Goal: Task Accomplishment & Management: Manage account settings

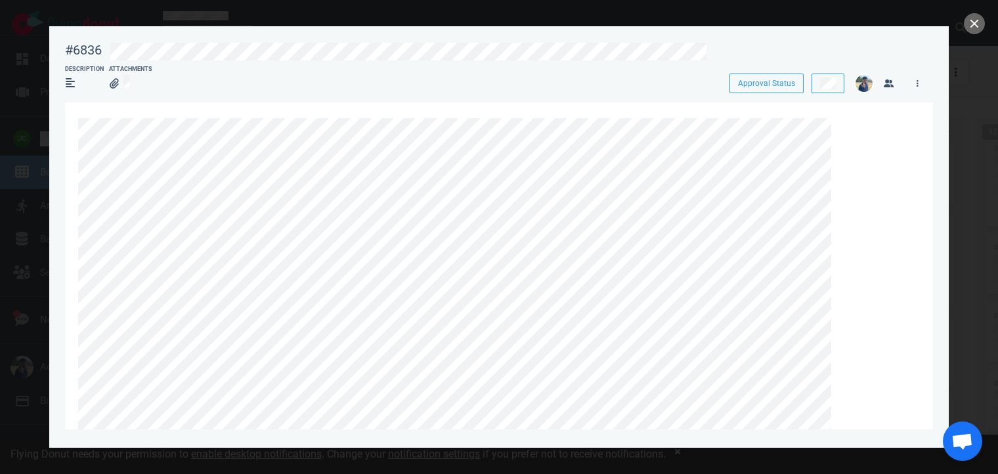
click at [75, 48] on div "#6836" at bounding box center [83, 50] width 37 height 16
copy div "#6836"
click at [89, 56] on div "#6836" at bounding box center [83, 50] width 37 height 16
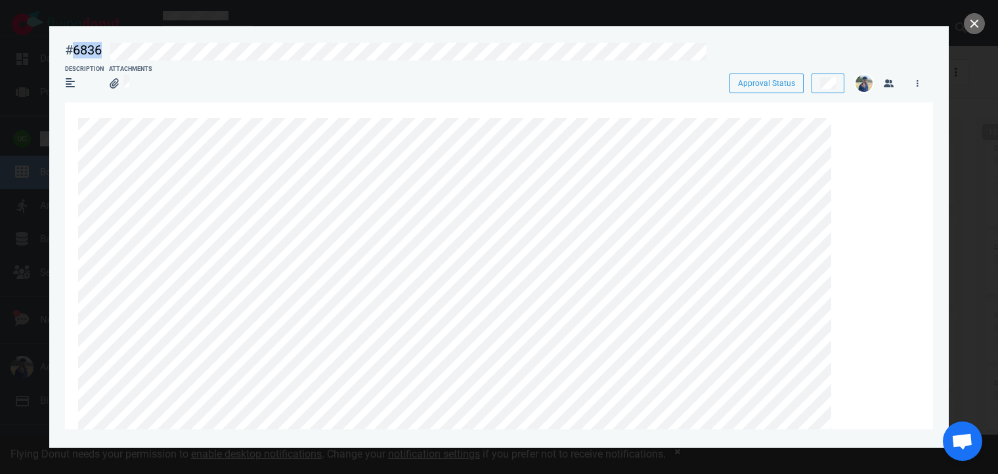
click at [89, 56] on div "#6836" at bounding box center [83, 50] width 37 height 16
click at [833, 93] on button at bounding box center [828, 84] width 33 height 20
click at [843, 126] on icon at bounding box center [845, 126] width 8 height 8
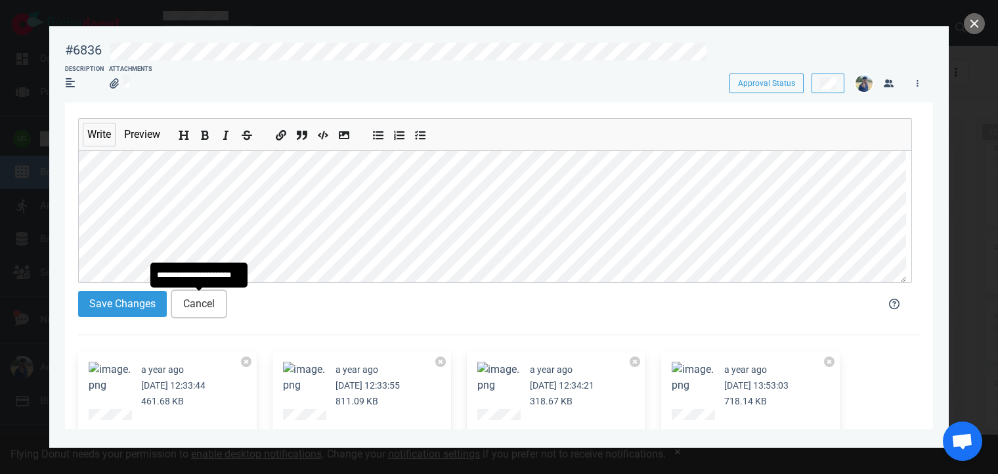
click at [211, 312] on button "Cancel" at bounding box center [199, 304] width 54 height 26
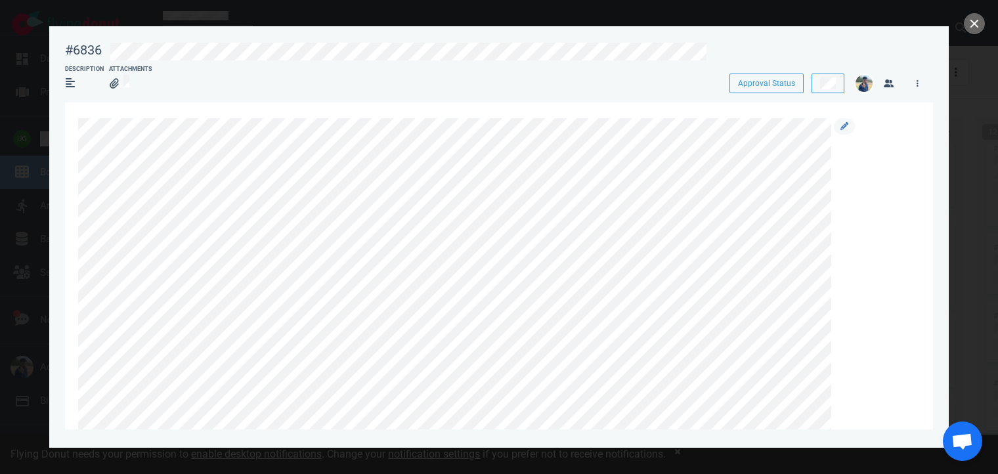
scroll to position [76, 0]
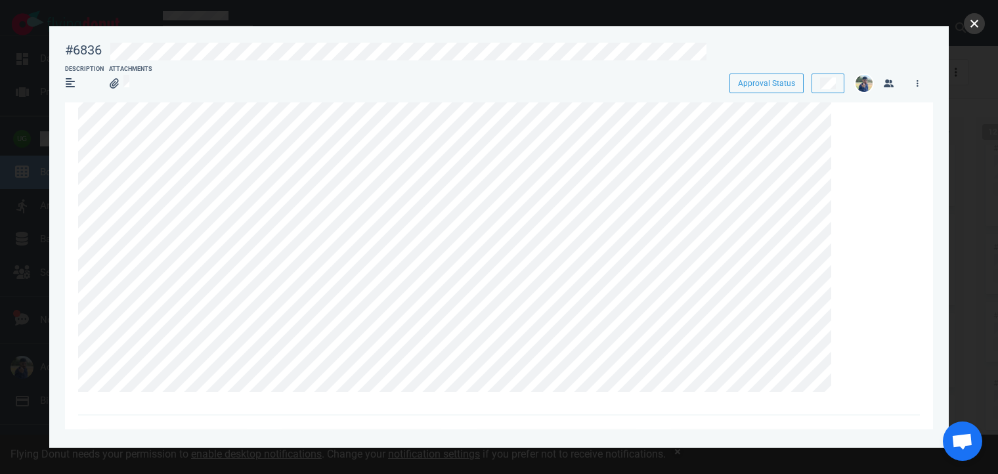
click at [973, 22] on button "close" at bounding box center [974, 23] width 21 height 21
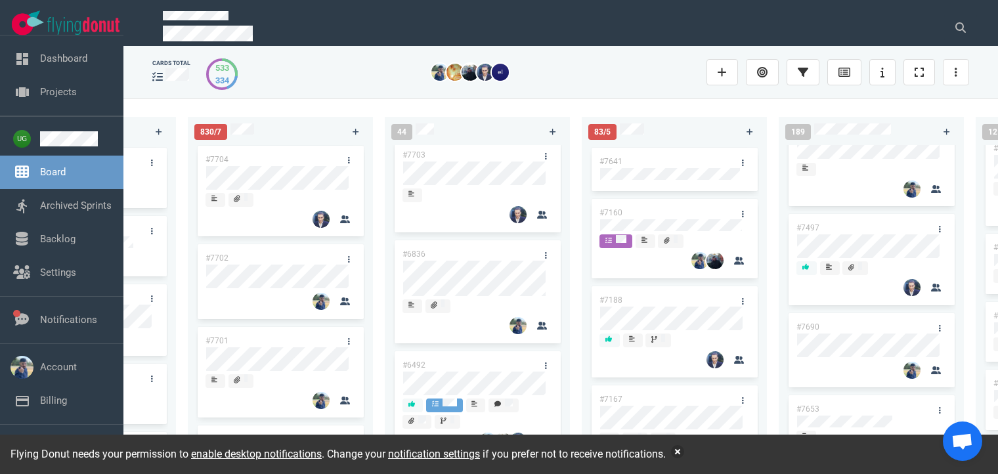
scroll to position [5, 0]
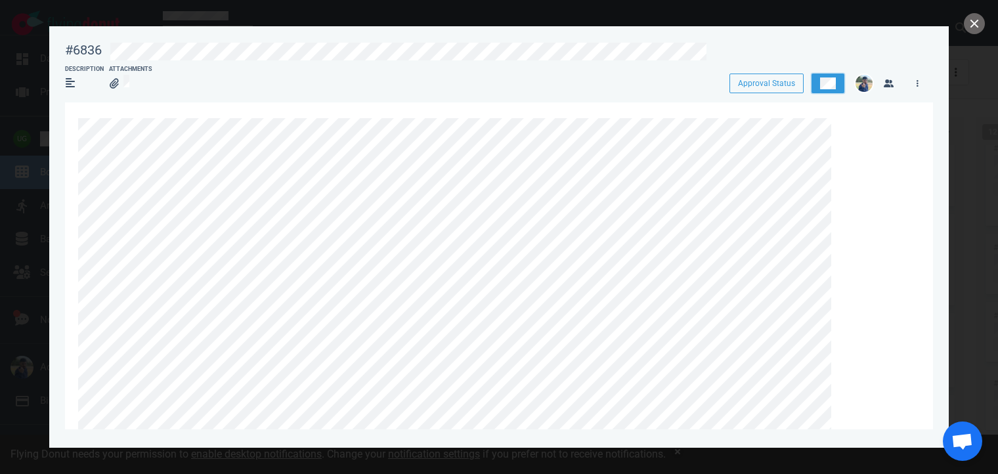
click at [834, 91] on button at bounding box center [828, 84] width 33 height 20
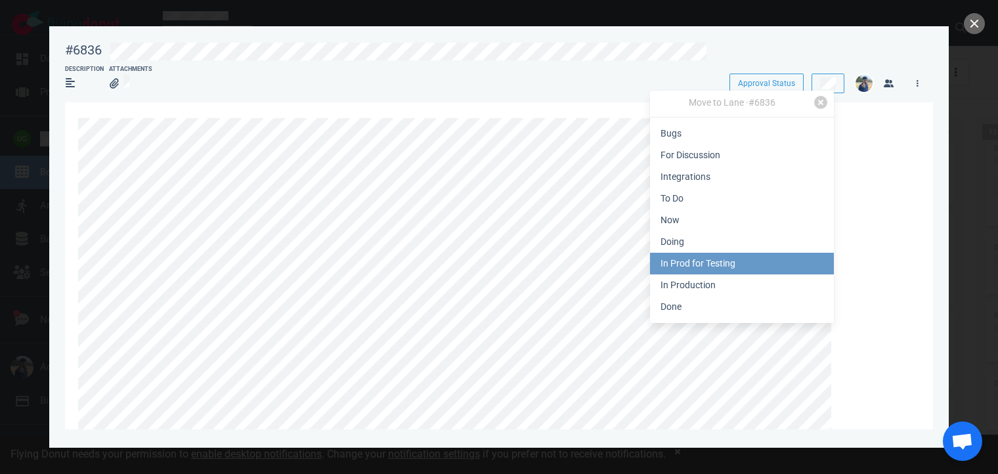
click at [737, 266] on link "In Prod for Testing" at bounding box center [742, 264] width 184 height 22
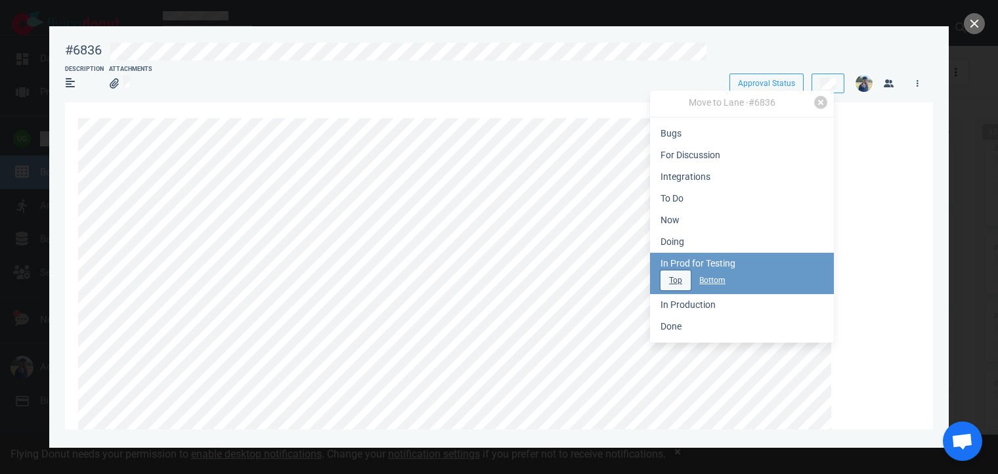
click at [665, 286] on button "Top" at bounding box center [676, 281] width 30 height 20
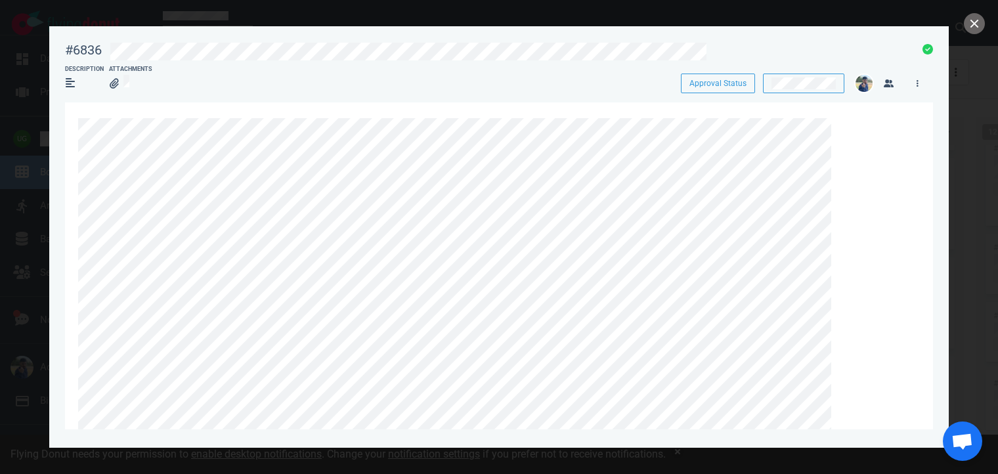
scroll to position [385, 0]
click at [977, 26] on button "close" at bounding box center [974, 23] width 21 height 21
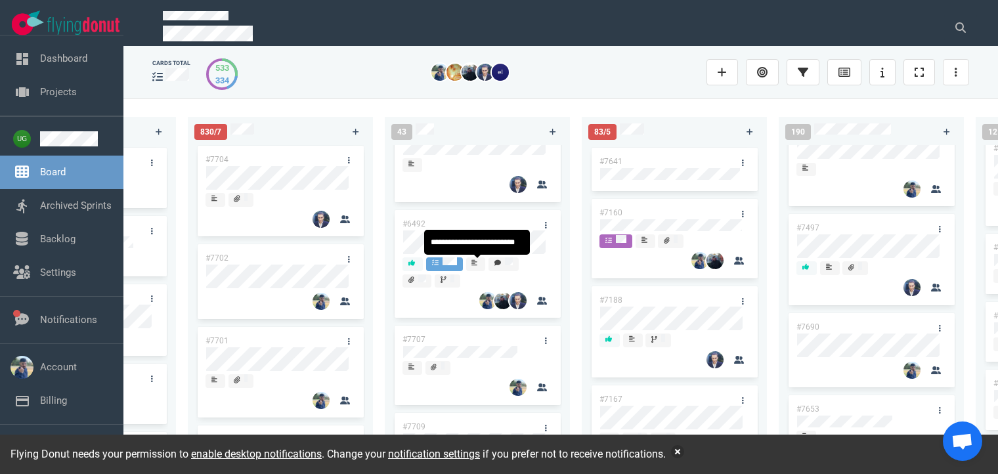
scroll to position [104, 0]
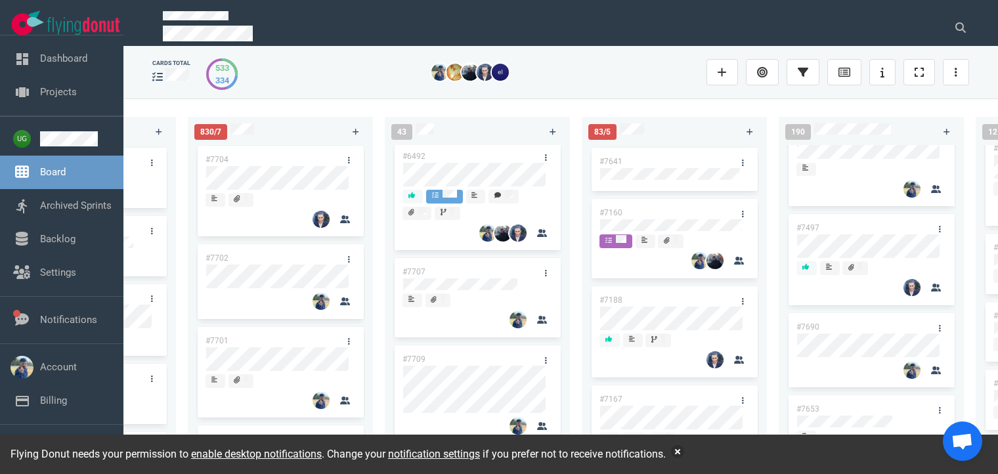
click at [549, 81] on div at bounding box center [476, 72] width 461 height 33
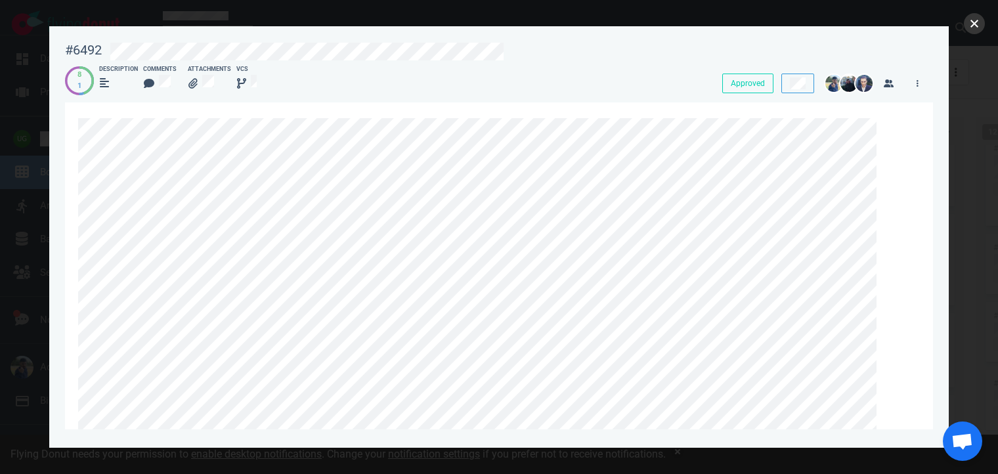
click at [971, 25] on button "close" at bounding box center [974, 23] width 21 height 21
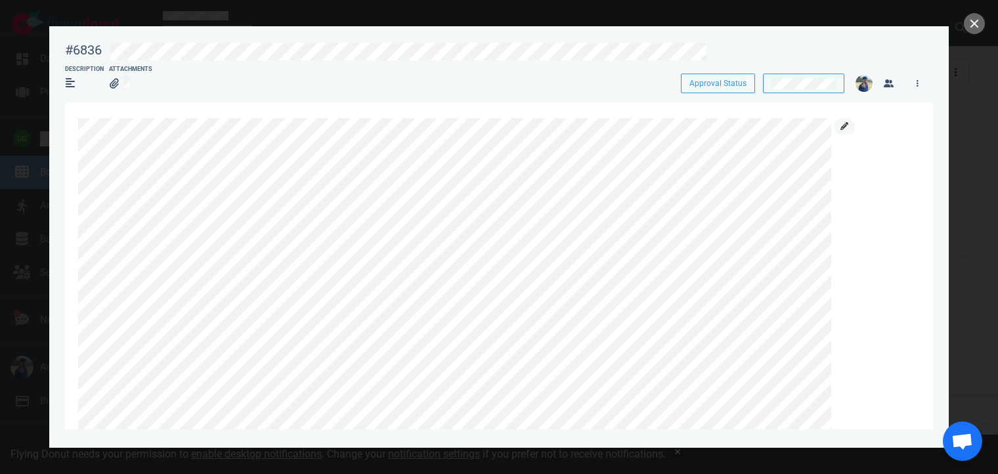
click at [843, 126] on icon at bounding box center [845, 126] width 8 height 8
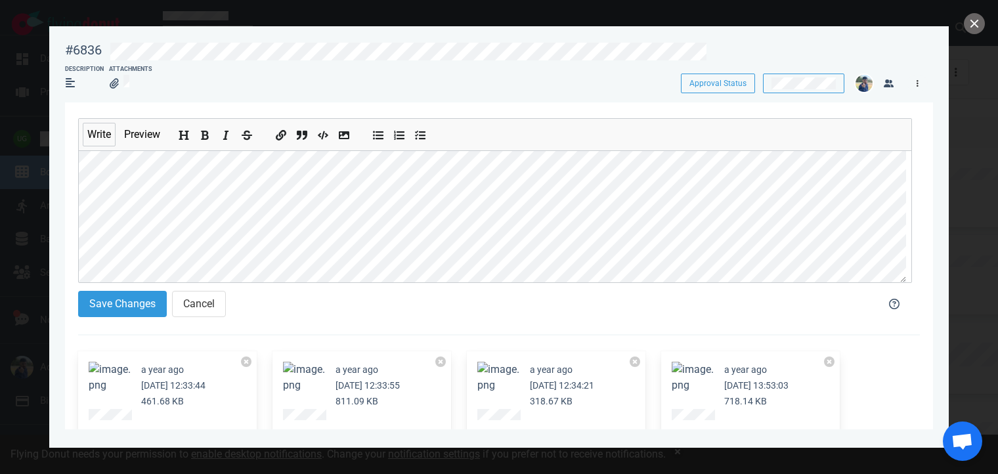
click at [914, 87] on link at bounding box center [917, 83] width 21 height 16
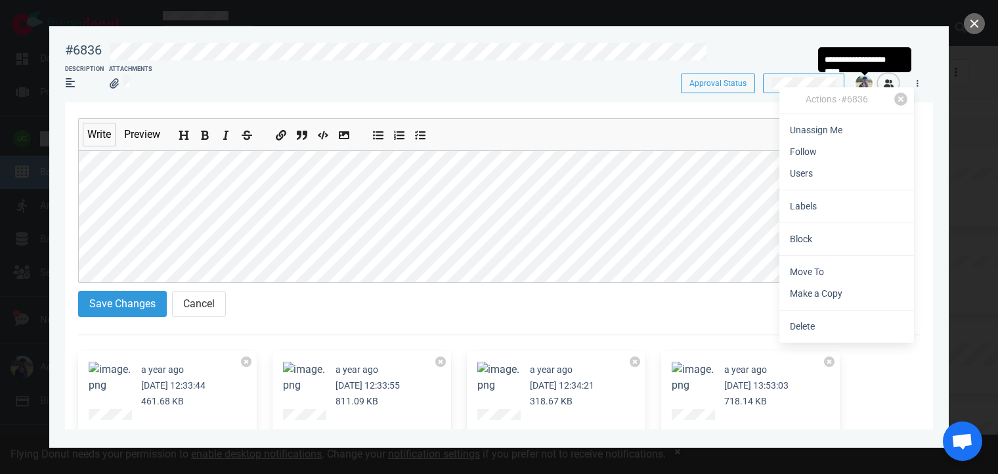
click at [890, 80] on icon "button" at bounding box center [889, 83] width 10 height 8
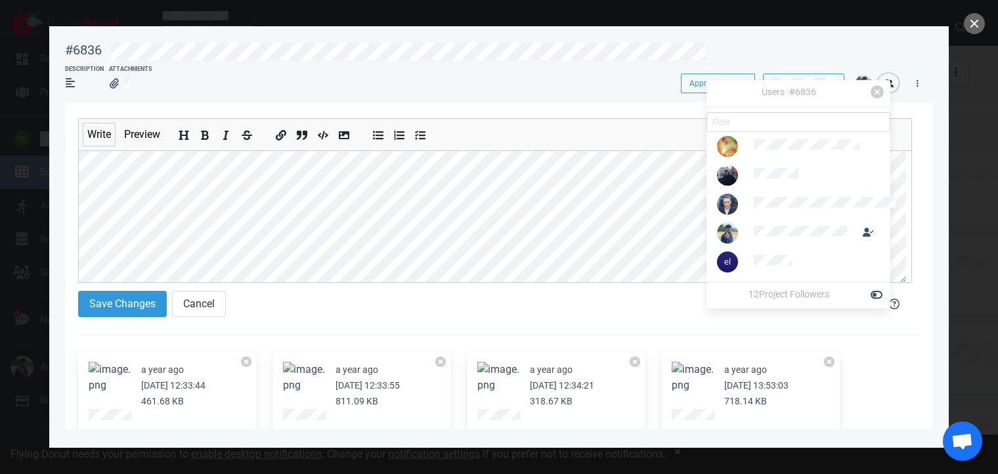
click at [890, 80] on icon "button" at bounding box center [889, 83] width 10 height 8
click at [919, 83] on link at bounding box center [917, 83] width 21 height 16
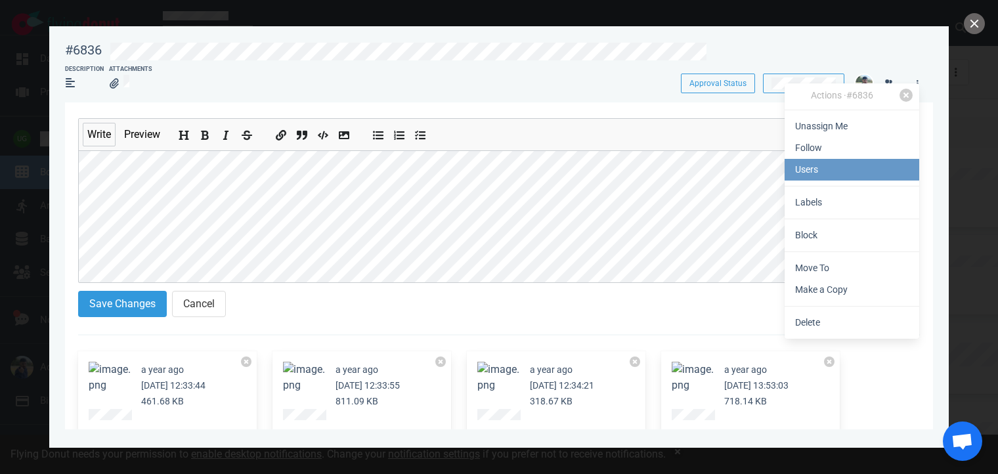
click at [838, 170] on link "Users" at bounding box center [852, 170] width 135 height 22
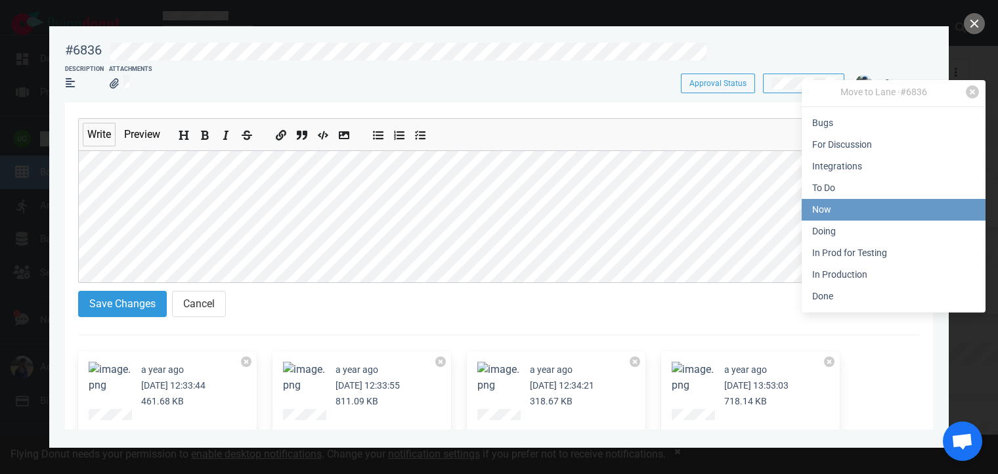
click at [834, 206] on link "Now" at bounding box center [894, 210] width 184 height 22
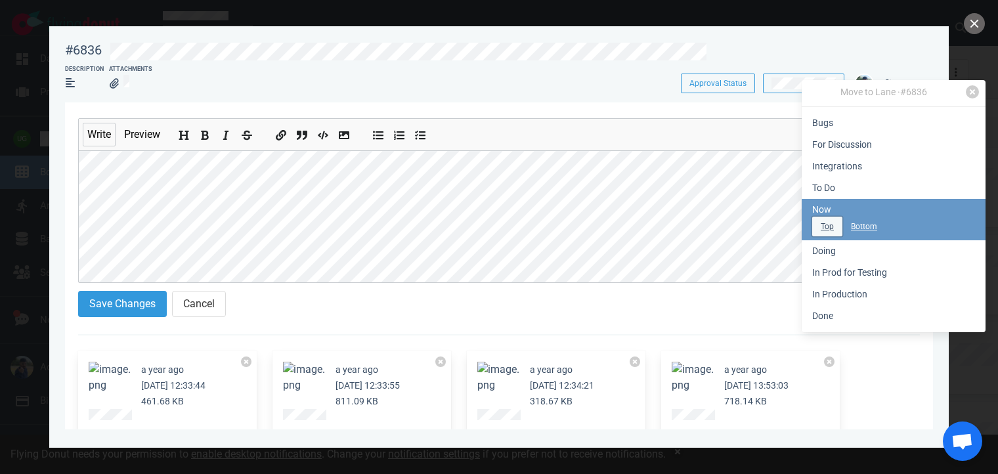
click at [817, 225] on button "Top" at bounding box center [827, 227] width 30 height 20
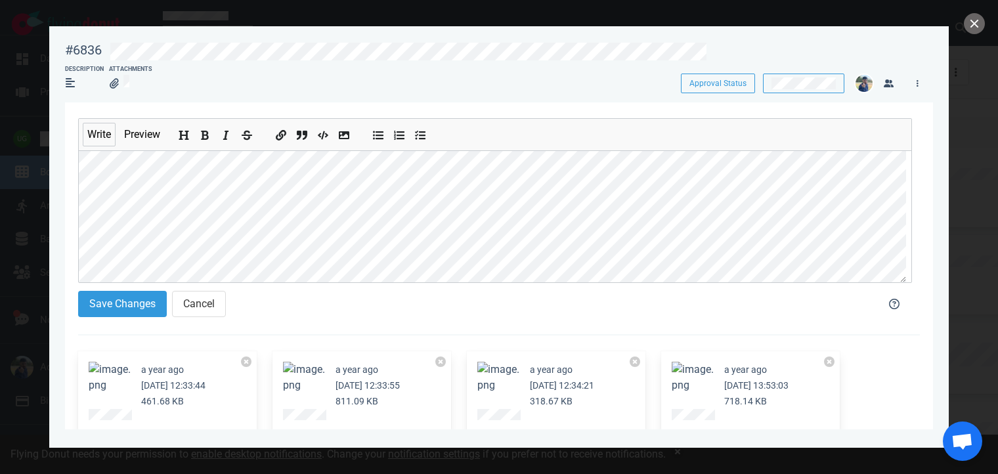
scroll to position [216, 0]
click at [202, 308] on button "Cancel" at bounding box center [199, 304] width 54 height 26
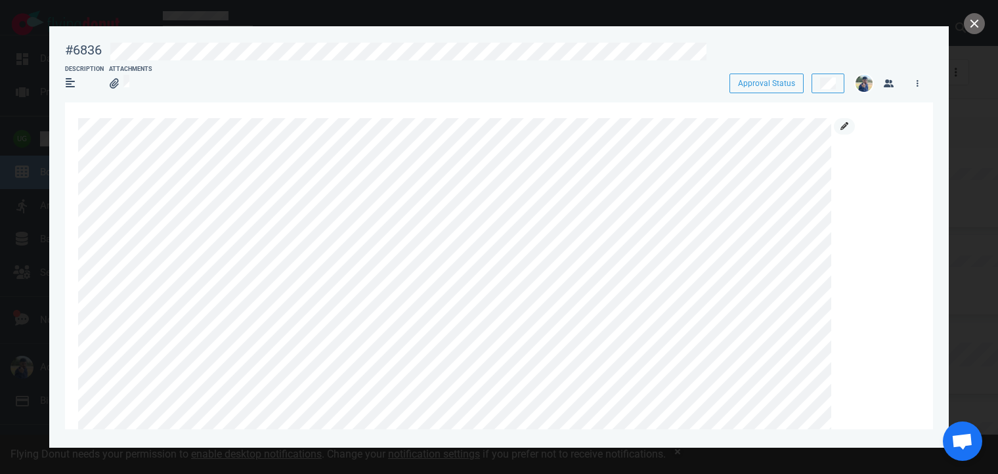
click at [845, 122] on link at bounding box center [844, 126] width 21 height 16
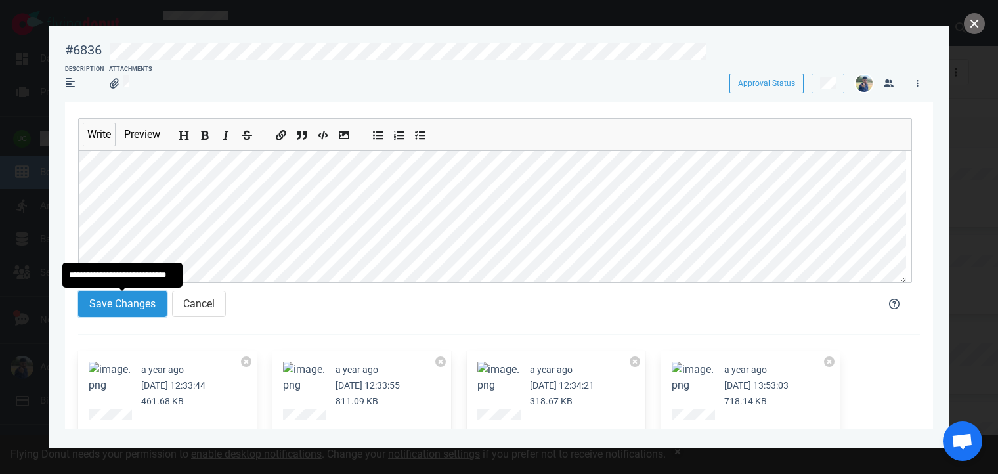
click at [136, 308] on button "Save Changes" at bounding box center [122, 304] width 89 height 26
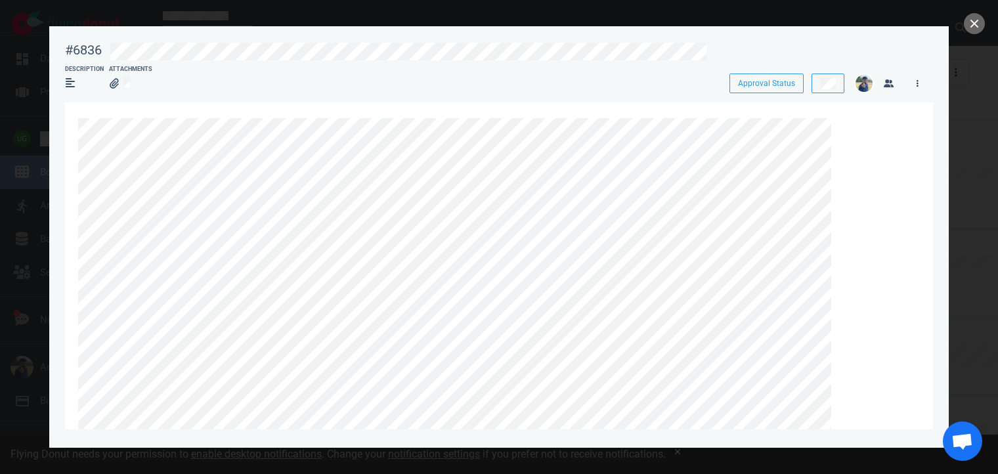
click at [924, 83] on link at bounding box center [917, 83] width 21 height 16
click at [892, 79] on button "button" at bounding box center [888, 83] width 21 height 19
click at [928, 55] on span at bounding box center [928, 49] width 11 height 12
click at [837, 90] on button at bounding box center [828, 84] width 33 height 20
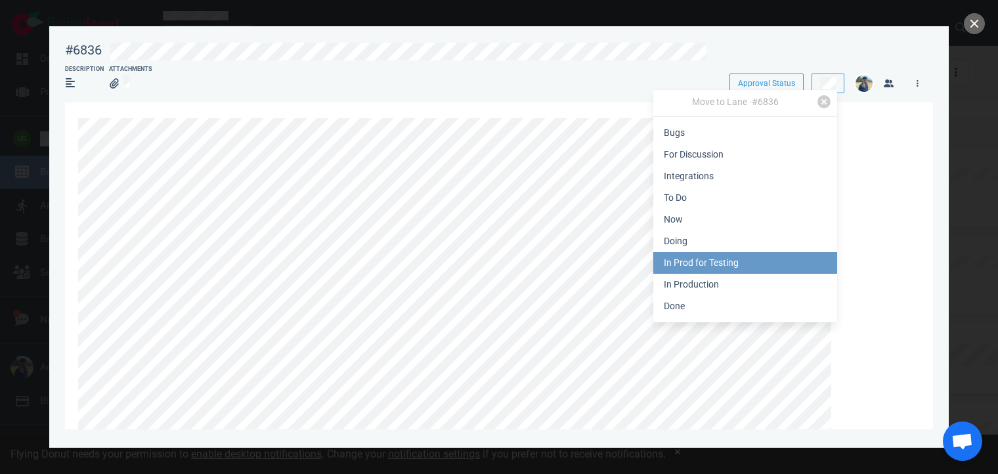
click at [710, 258] on link "In Prod for Testing" at bounding box center [745, 263] width 184 height 22
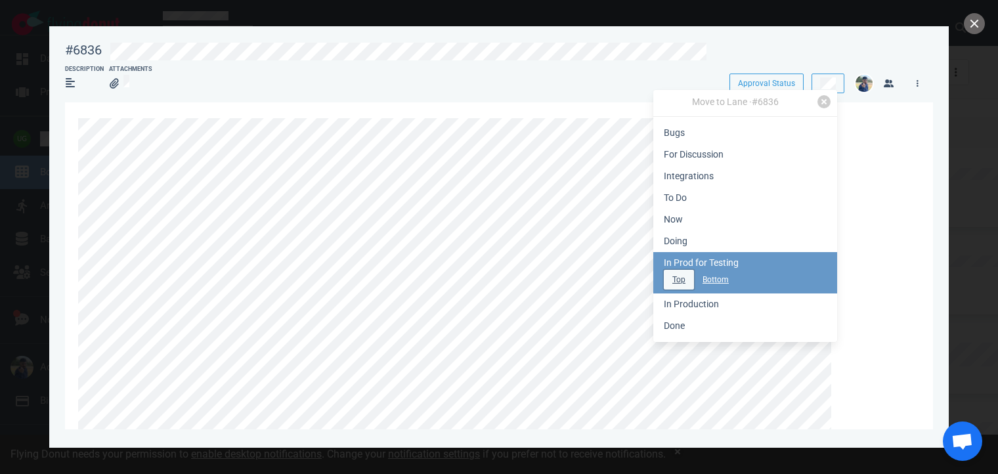
click at [674, 281] on button "Top" at bounding box center [679, 280] width 30 height 20
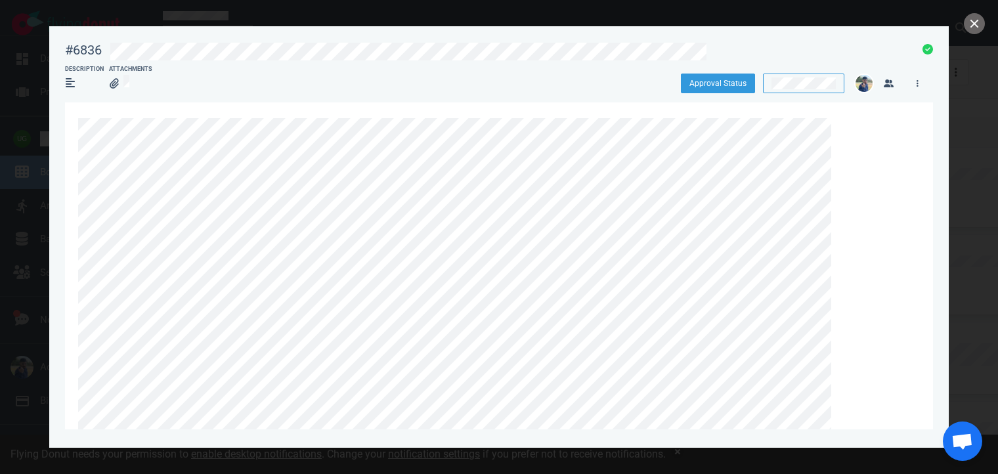
scroll to position [104, 0]
click at [969, 24] on button "close" at bounding box center [974, 23] width 21 height 21
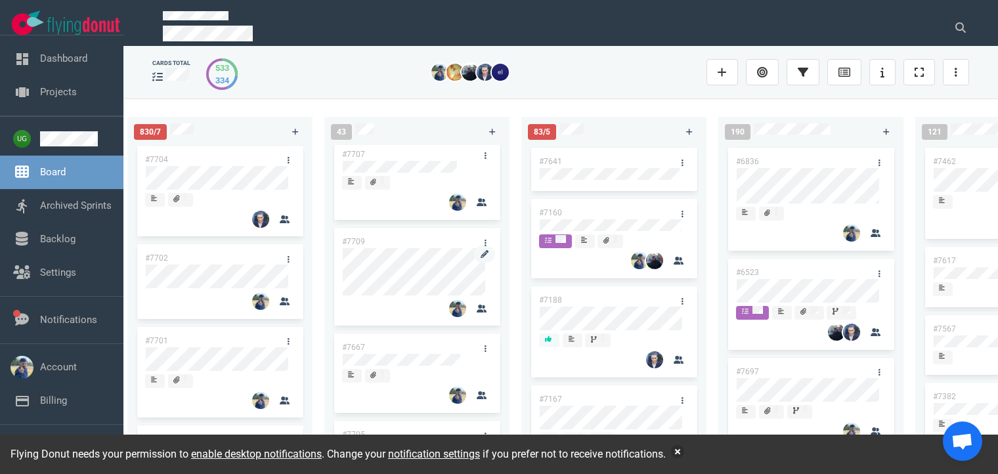
scroll to position [222, 0]
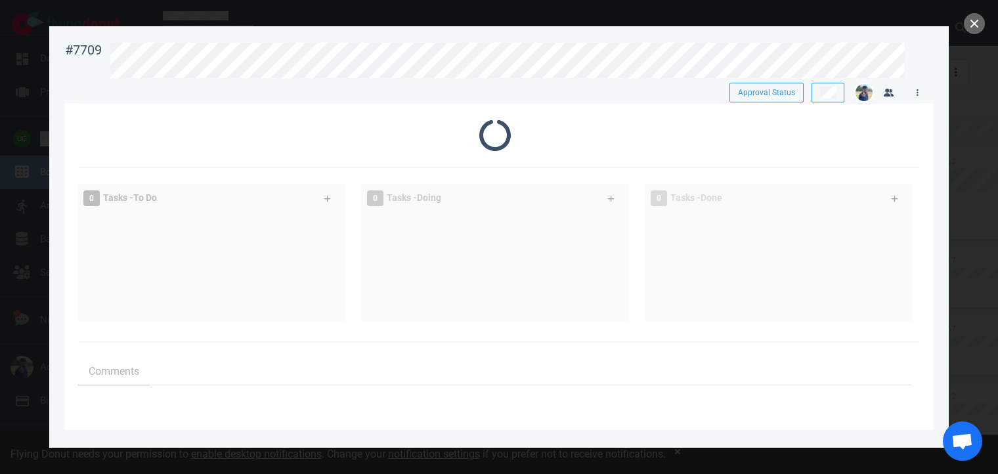
scroll to position [55, 0]
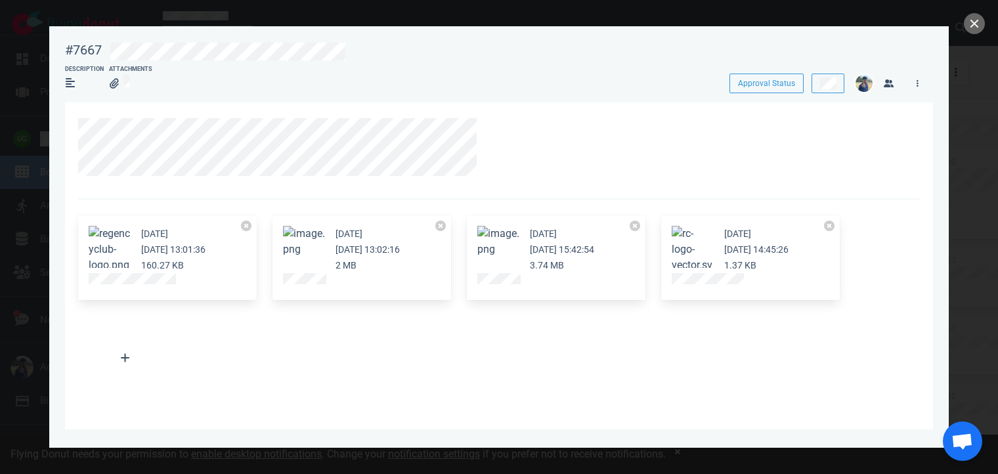
click at [78, 55] on div "#7667" at bounding box center [83, 50] width 37 height 16
copy div "#7667"
click at [816, 85] on button at bounding box center [828, 84] width 33 height 20
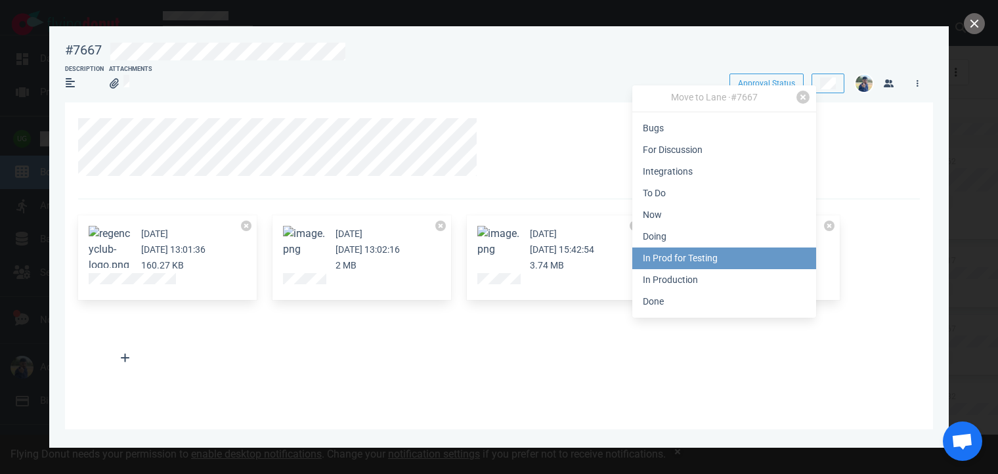
click at [702, 257] on link "In Prod for Testing" at bounding box center [724, 259] width 184 height 22
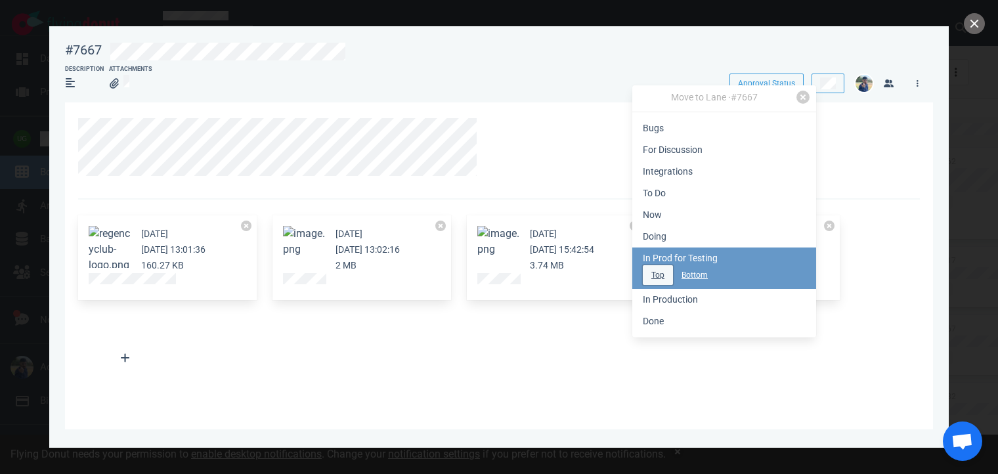
click at [649, 283] on button "Top" at bounding box center [658, 275] width 30 height 20
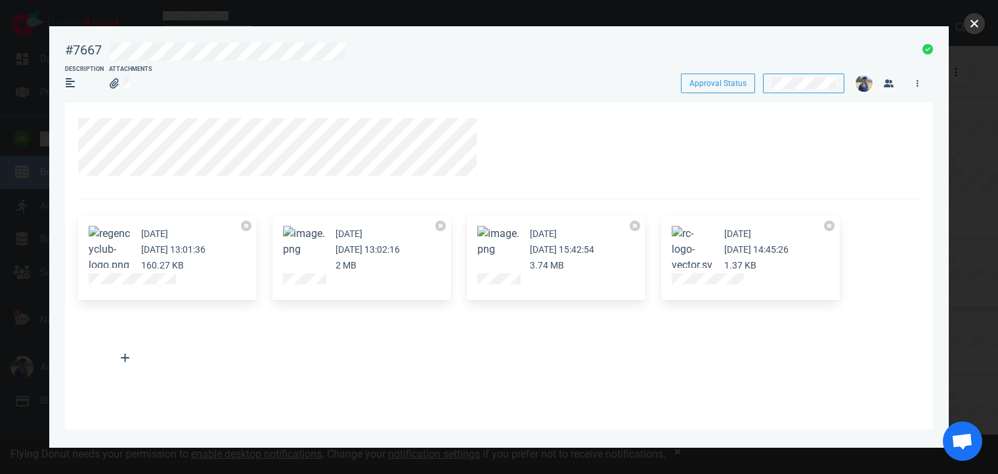
click at [974, 28] on button "close" at bounding box center [974, 23] width 21 height 21
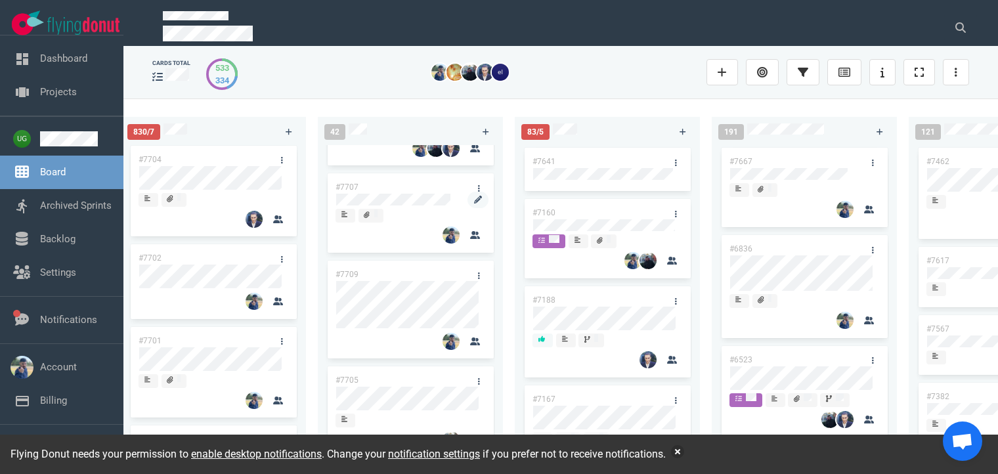
scroll to position [173, 0]
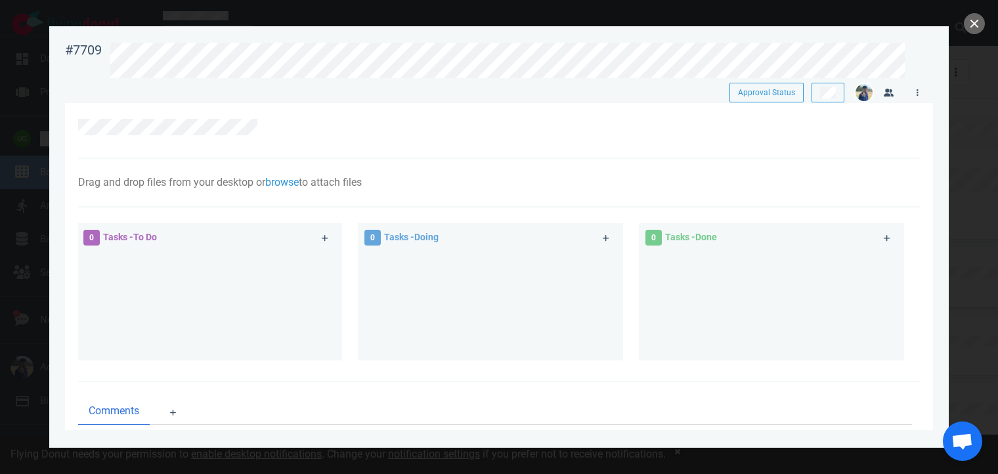
click at [89, 51] on div "#7709" at bounding box center [83, 50] width 37 height 16
copy div "#7709"
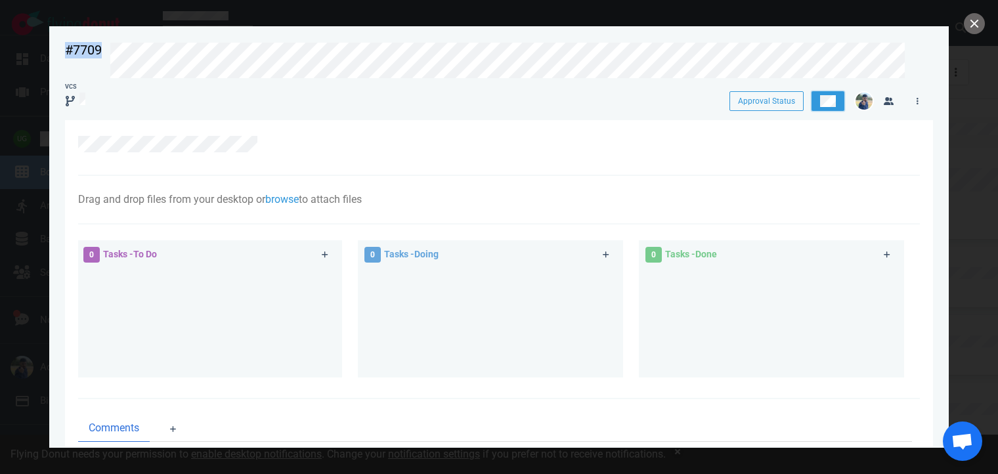
click at [829, 110] on button at bounding box center [828, 101] width 33 height 20
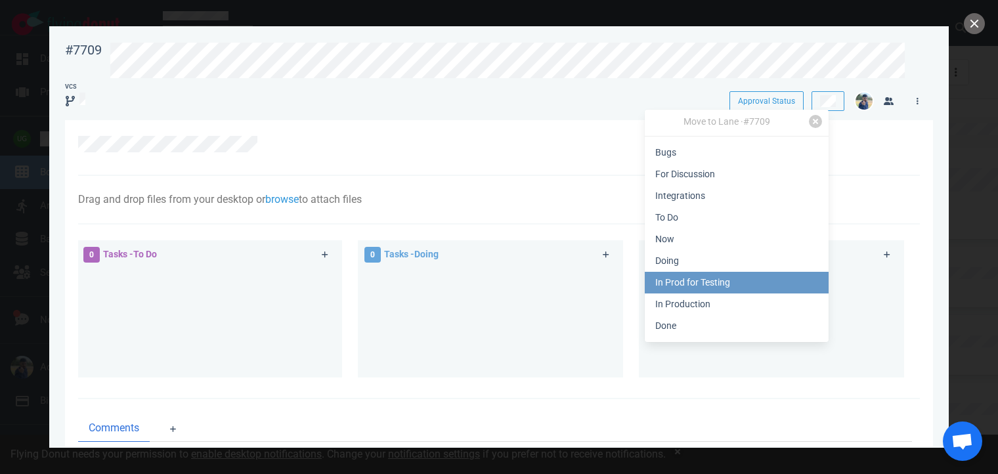
click at [717, 278] on link "In Prod for Testing" at bounding box center [737, 283] width 184 height 22
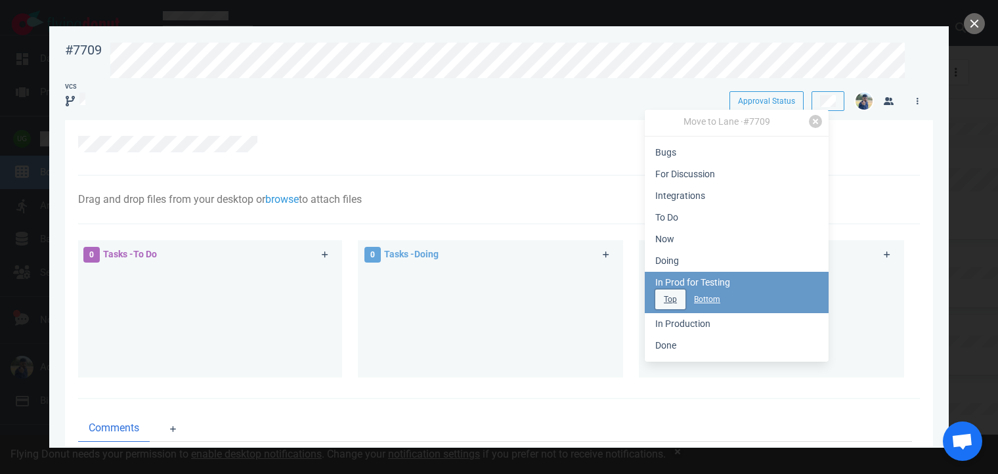
click at [665, 303] on button "Top" at bounding box center [670, 300] width 30 height 20
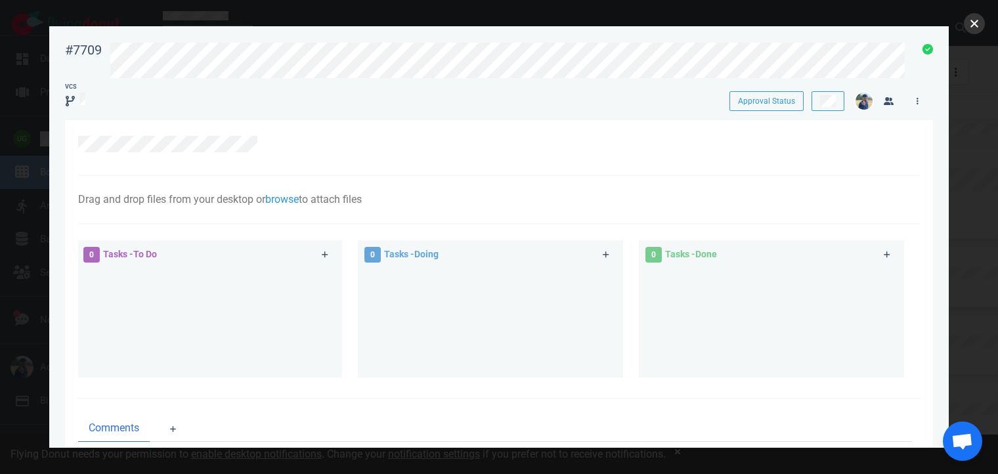
click at [973, 27] on button "close" at bounding box center [974, 23] width 21 height 21
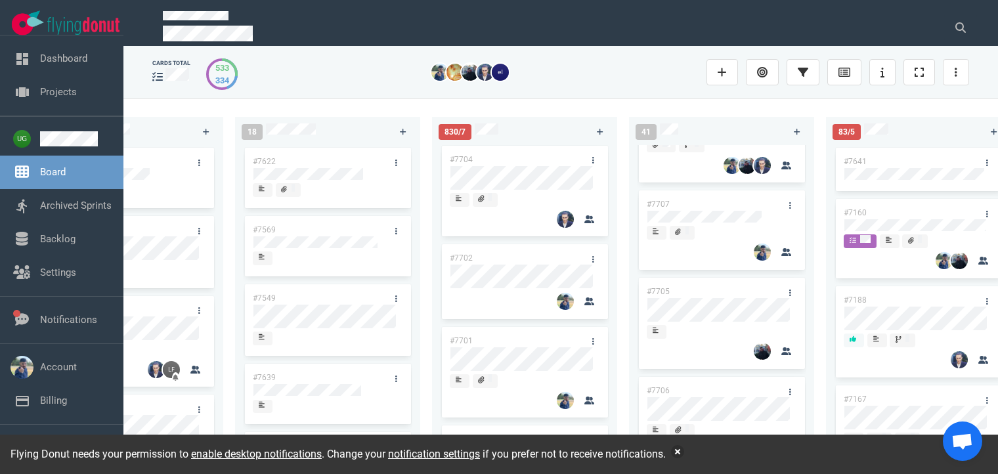
scroll to position [173, 0]
